Goal: Information Seeking & Learning: Learn about a topic

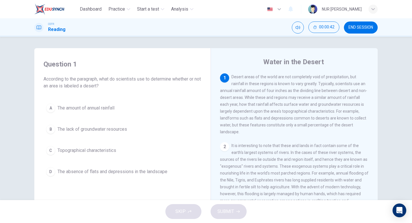
click at [171, 117] on div "A The amount of annual rainfall B The lack of groundwater resources C Topograph…" at bounding box center [123, 140] width 158 height 78
click at [172, 107] on button "A The amount of annual rainfall" at bounding box center [123, 108] width 158 height 14
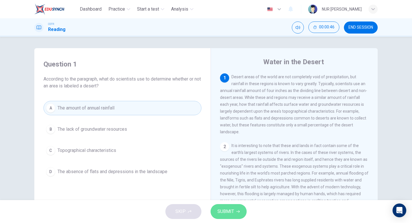
click at [215, 208] on button "SUBMIT" at bounding box center [229, 211] width 36 height 15
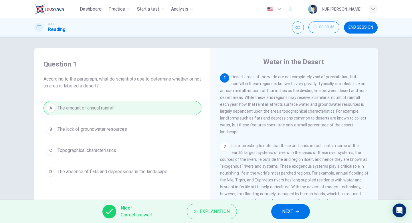
click at [293, 211] on span "NEXT" at bounding box center [287, 211] width 11 height 8
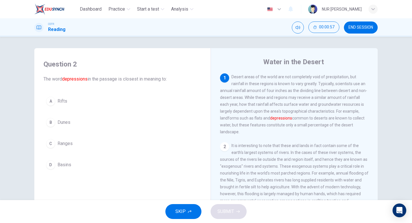
click at [98, 111] on div "A Rifts B Dunes C Ranges D Basins" at bounding box center [123, 133] width 158 height 78
click at [103, 106] on button "A Rifts" at bounding box center [123, 101] width 158 height 14
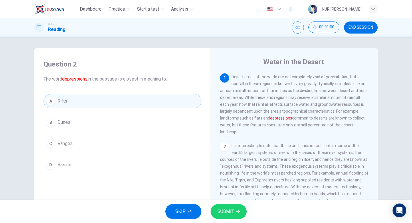
click at [225, 212] on span "SUBMIT" at bounding box center [226, 211] width 17 height 8
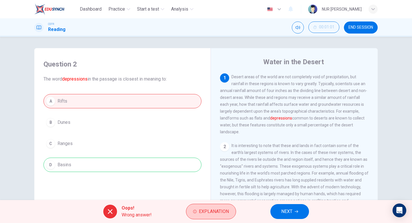
click at [198, 217] on button "Explanation" at bounding box center [211, 211] width 50 height 15
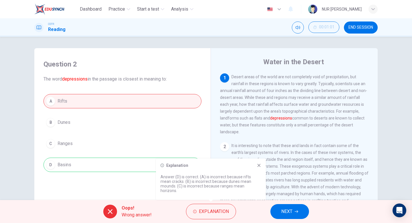
click at [302, 211] on button "NEXT" at bounding box center [290, 211] width 39 height 15
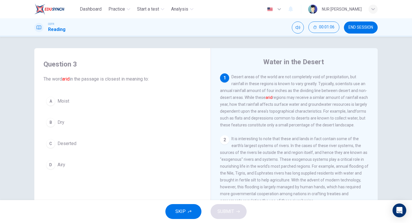
click at [62, 128] on button "B Dry" at bounding box center [123, 122] width 158 height 14
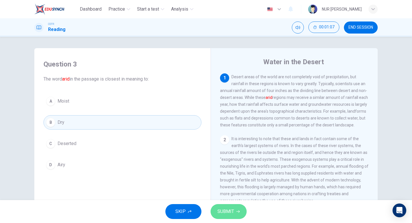
click at [227, 210] on span "SUBMIT" at bounding box center [226, 211] width 17 height 8
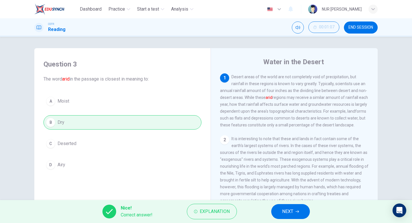
click at [275, 213] on button "NEXT" at bounding box center [290, 211] width 39 height 15
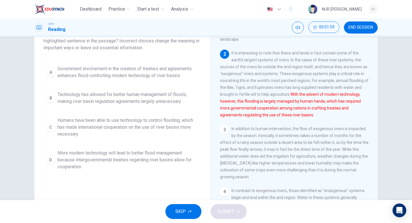
scroll to position [48, 0]
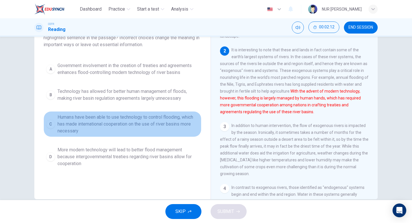
click at [144, 128] on span "Humans have been able to use technology to control flooding, which has made int…" at bounding box center [128, 124] width 141 height 21
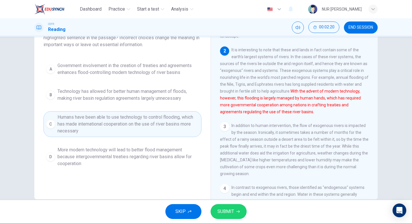
click at [229, 208] on span "SUBMIT" at bounding box center [226, 211] width 17 height 8
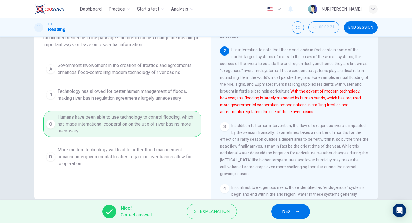
click at [286, 212] on span "NEXT" at bounding box center [287, 211] width 11 height 8
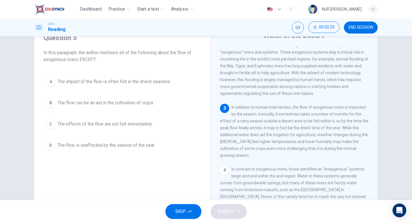
scroll to position [110, 0]
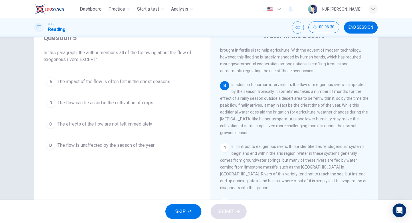
click at [144, 143] on span "The flow is unaffected by the season of the year" at bounding box center [106, 145] width 97 height 7
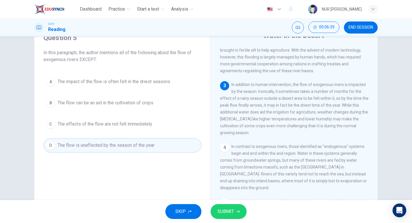
click at [237, 210] on icon "button" at bounding box center [238, 211] width 3 height 3
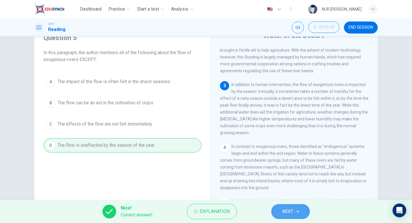
click at [284, 210] on span "NEXT" at bounding box center [287, 211] width 11 height 8
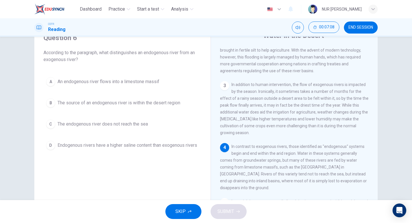
click at [107, 105] on span "The source of an endogenous river is within the desert region" at bounding box center [119, 102] width 123 height 7
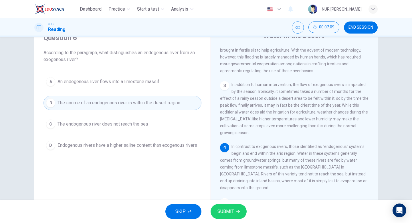
click at [220, 202] on div "SKIP SUBMIT" at bounding box center [206, 211] width 412 height 23
click at [220, 210] on span "SUBMIT" at bounding box center [226, 211] width 17 height 8
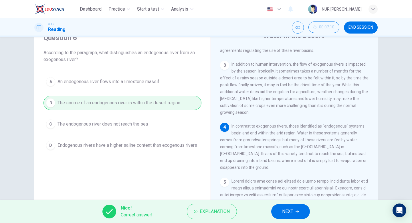
scroll to position [132, 0]
click at [292, 206] on button "NEXT" at bounding box center [290, 211] width 39 height 15
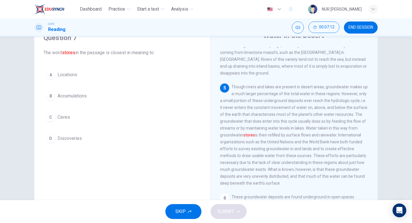
scroll to position [232, 0]
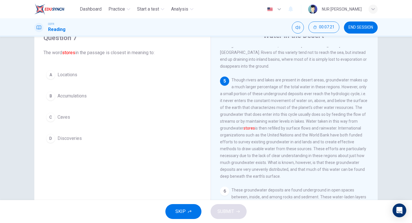
click at [177, 91] on button "B Accumulations" at bounding box center [123, 96] width 158 height 14
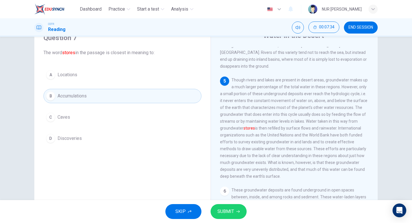
click at [155, 87] on div "A Locations B Accumulations C Caves D Discoveries" at bounding box center [123, 107] width 158 height 78
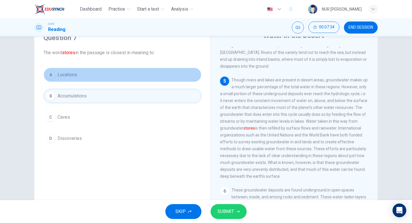
click at [159, 74] on button "A Locations" at bounding box center [123, 75] width 158 height 14
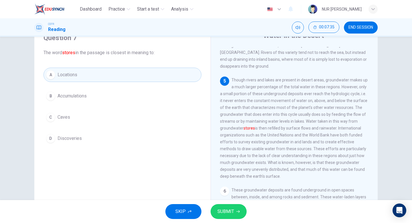
click at [236, 212] on button "SUBMIT" at bounding box center [229, 211] width 36 height 15
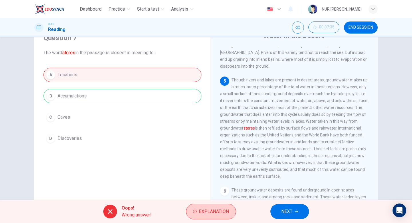
click at [225, 216] on button "Explanation" at bounding box center [211, 211] width 50 height 15
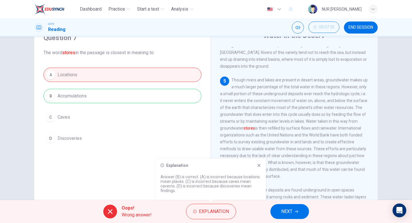
click at [271, 212] on button "NEXT" at bounding box center [290, 211] width 39 height 15
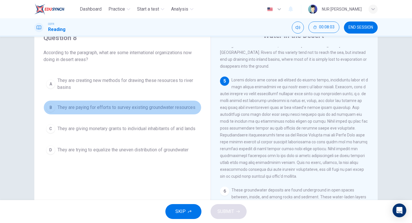
click at [176, 111] on button "B They are paying for efforts to survey existing groundwater resources" at bounding box center [123, 107] width 158 height 14
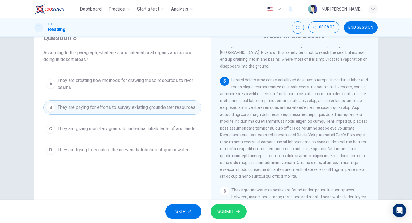
click at [230, 212] on span "SUBMIT" at bounding box center [226, 211] width 17 height 8
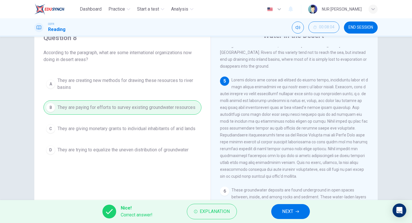
click at [303, 211] on button "NEXT" at bounding box center [290, 211] width 39 height 15
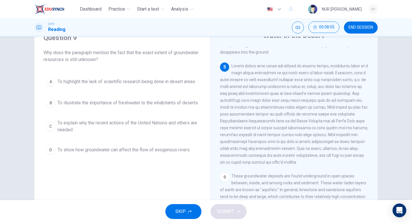
scroll to position [248, 0]
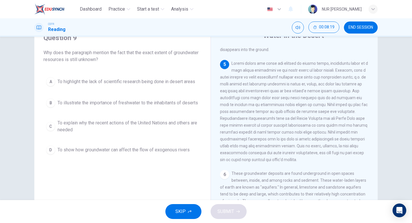
click at [178, 133] on span "To explain why the recent actions of the United Nations and others are needed" at bounding box center [128, 126] width 141 height 14
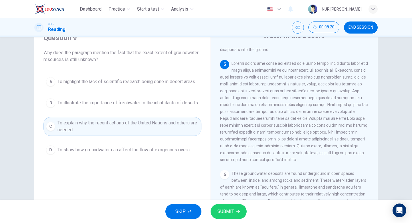
click at [224, 204] on button "SUBMIT" at bounding box center [229, 211] width 36 height 15
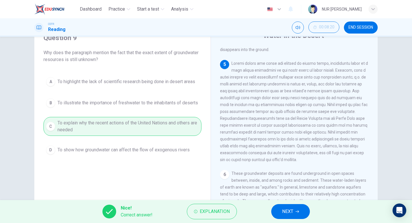
click at [280, 216] on button "NEXT" at bounding box center [290, 211] width 39 height 15
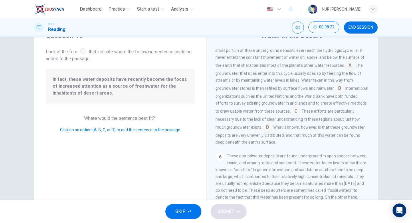
scroll to position [241, 0]
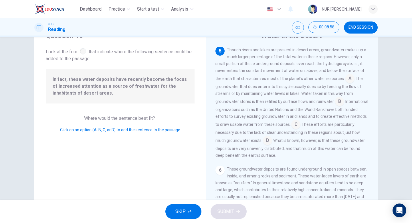
click at [346, 84] on input at bounding box center [350, 78] width 9 height 9
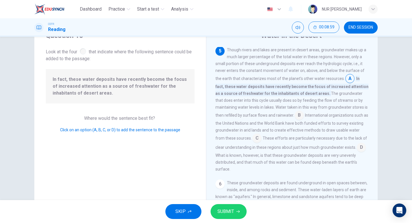
click at [232, 213] on span "SUBMIT" at bounding box center [226, 211] width 17 height 8
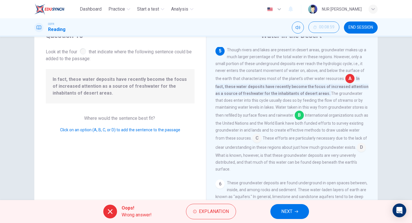
click at [269, 207] on div "Oops! Wrong answer! Explanation NEXT" at bounding box center [206, 211] width 412 height 23
click at [281, 208] on button "NEXT" at bounding box center [290, 211] width 39 height 15
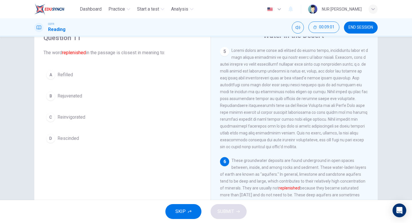
scroll to position [31, 0]
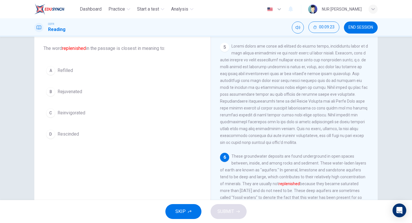
click at [81, 98] on button "B Rejuvenated" at bounding box center [123, 91] width 158 height 14
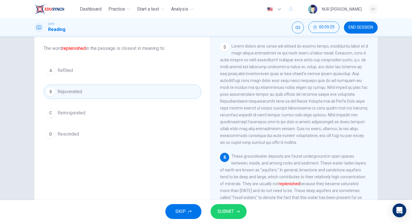
click at [104, 74] on button "A Refilled" at bounding box center [123, 70] width 158 height 14
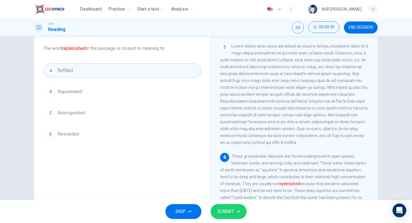
click at [219, 210] on span "SUBMIT" at bounding box center [226, 211] width 17 height 8
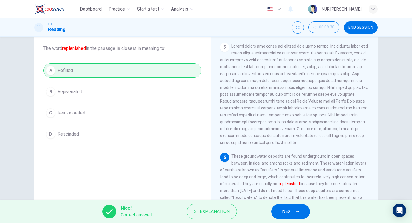
click at [194, 220] on div "Nice! Correct answer! Explanation NEXT" at bounding box center [206, 211] width 412 height 23
click at [196, 211] on icon "button" at bounding box center [195, 211] width 3 height 3
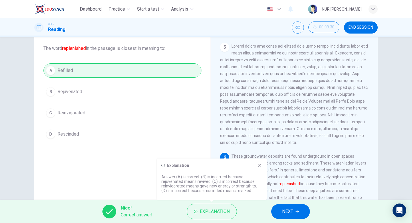
click at [277, 206] on button "NEXT" at bounding box center [290, 211] width 39 height 15
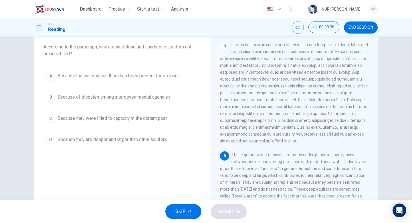
scroll to position [42, 0]
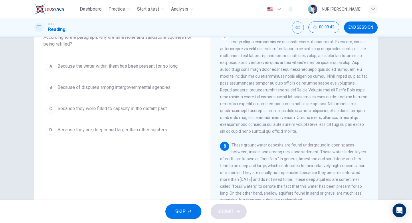
click at [180, 61] on button "A Because the water within them has been present for so long" at bounding box center [123, 66] width 158 height 14
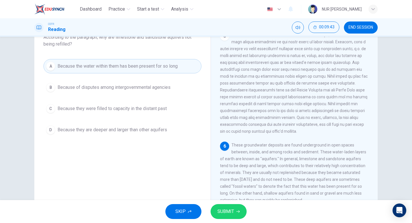
click at [228, 222] on div "SKIP SUBMIT" at bounding box center [206, 211] width 412 height 23
click at [228, 210] on span "SUBMIT" at bounding box center [226, 211] width 17 height 8
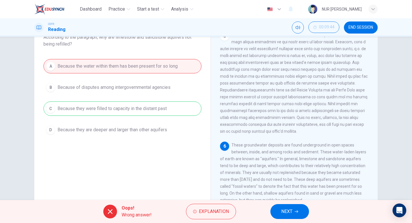
click at [271, 215] on div "Oops! Wrong answer! Explanation NEXT" at bounding box center [206, 211] width 412 height 23
click at [276, 213] on button "NEXT" at bounding box center [290, 211] width 39 height 15
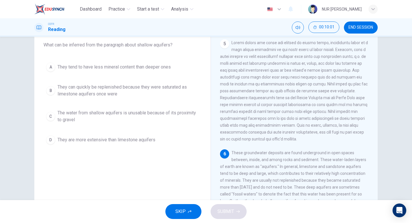
scroll to position [33, 0]
click at [188, 99] on button "B They can quickly be replenished because they were saturated as limestone aqui…" at bounding box center [123, 91] width 158 height 19
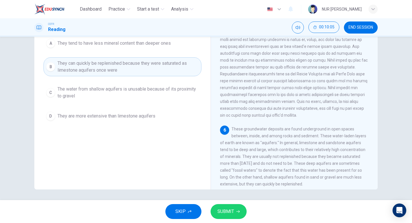
scroll to position [58, 0]
click at [239, 211] on icon "button" at bounding box center [238, 211] width 3 height 3
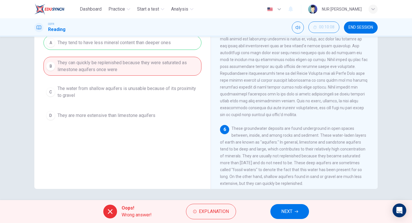
click at [271, 214] on div "Oops! Wrong answer! Explanation NEXT" at bounding box center [206, 211] width 412 height 23
click at [278, 212] on button "NEXT" at bounding box center [290, 211] width 39 height 15
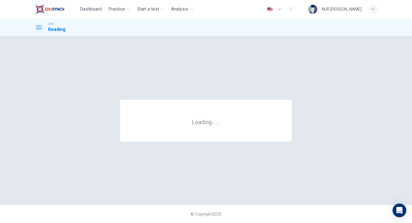
scroll to position [0, 0]
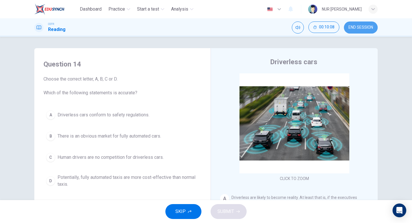
click at [357, 33] on button "END SESSION" at bounding box center [361, 27] width 34 height 12
